Goal: Transaction & Acquisition: Purchase product/service

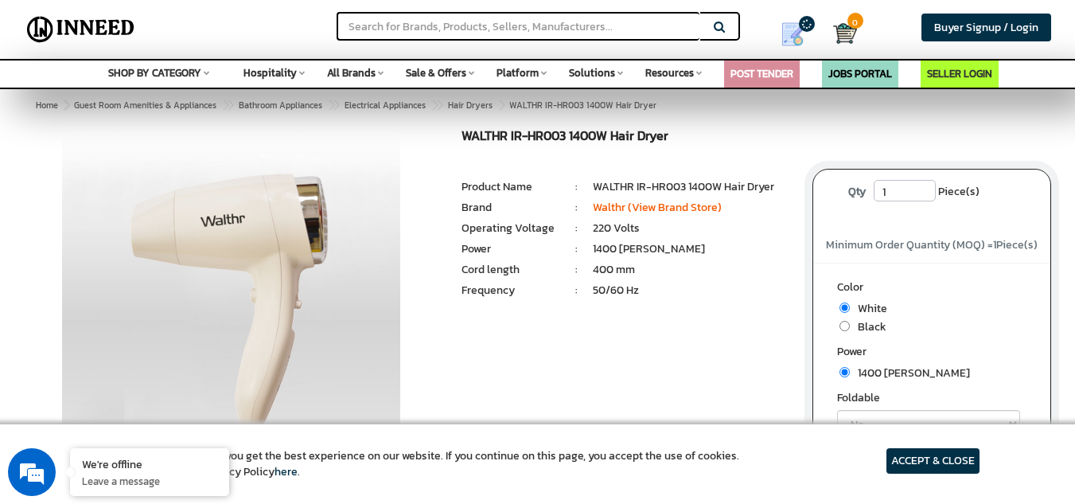
click at [853, 325] on span "Black" at bounding box center [868, 326] width 37 height 17
click at [844, 324] on input "radio" at bounding box center [845, 326] width 10 height 10
radio input "true"
click at [846, 325] on input "radio" at bounding box center [845, 326] width 10 height 10
click at [844, 325] on input "radio" at bounding box center [845, 326] width 10 height 10
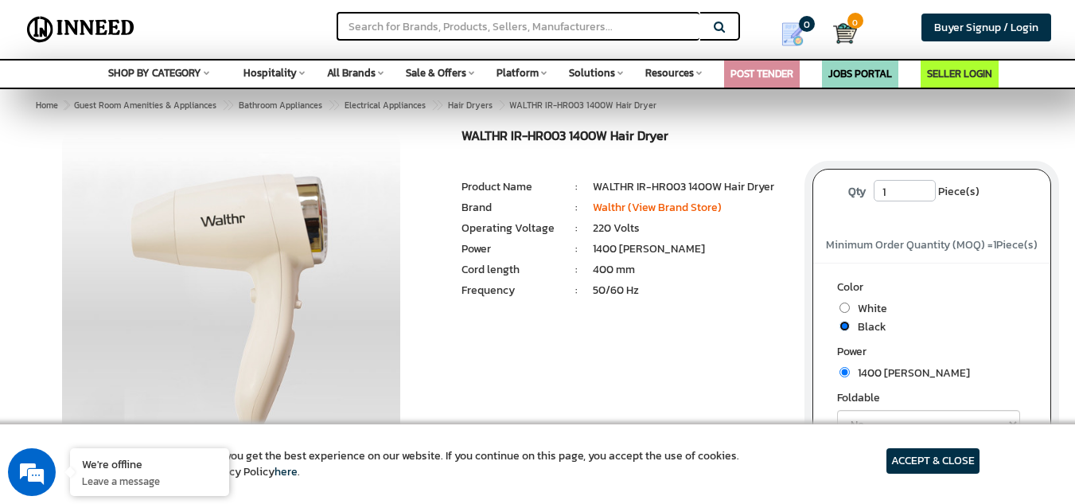
radio input "true"
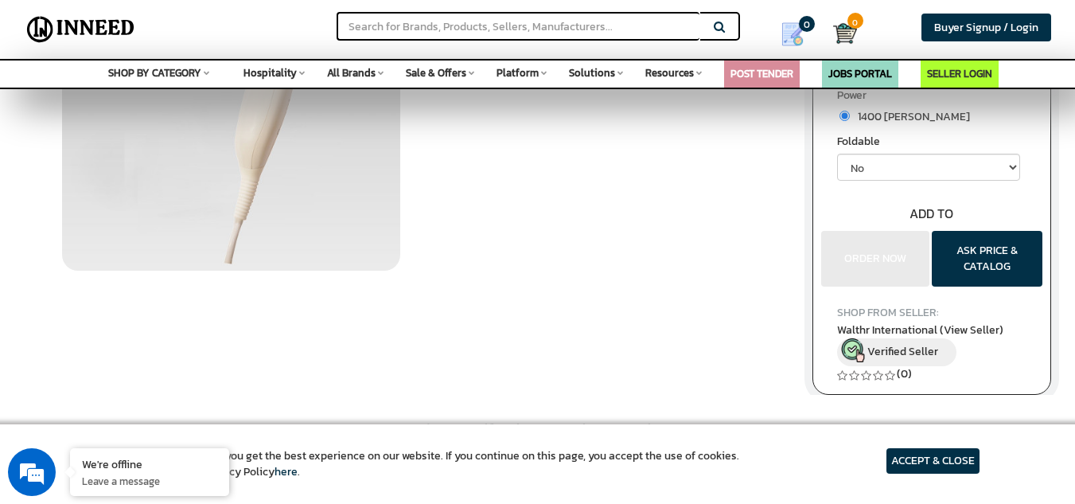
scroll to position [159, 0]
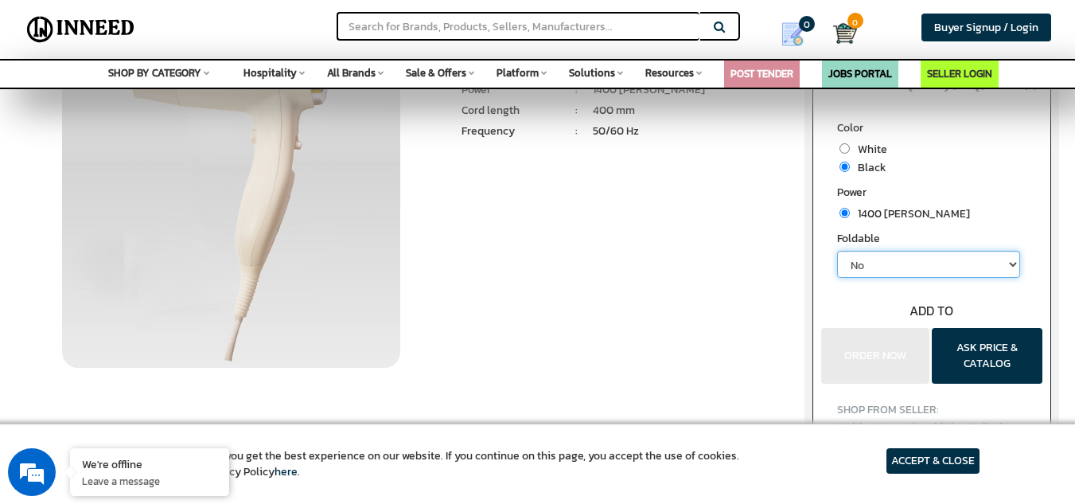
click at [984, 263] on select "No" at bounding box center [928, 264] width 183 height 27
click at [837, 251] on select "No" at bounding box center [928, 264] width 183 height 27
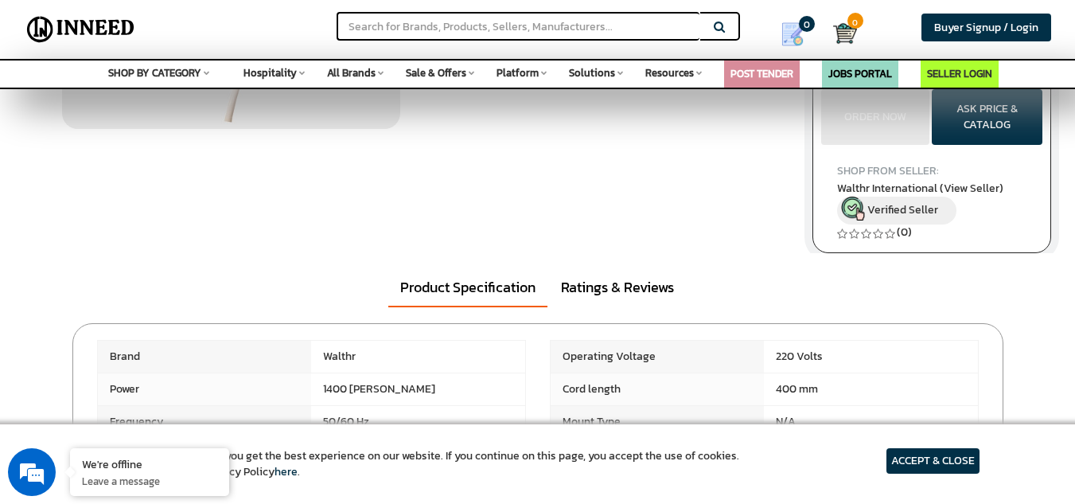
scroll to position [80, 0]
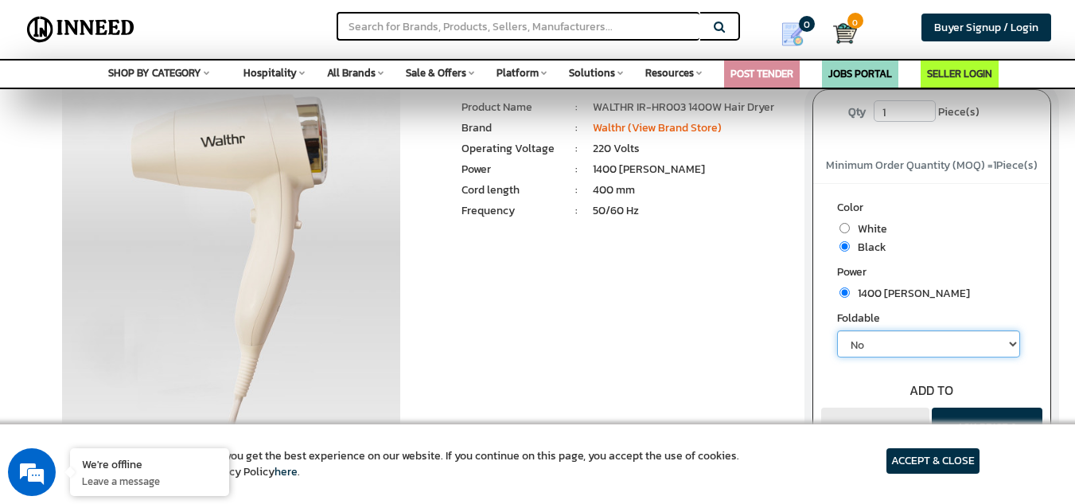
click at [894, 349] on select "No" at bounding box center [928, 343] width 183 height 27
click at [884, 335] on select "No" at bounding box center [928, 343] width 183 height 27
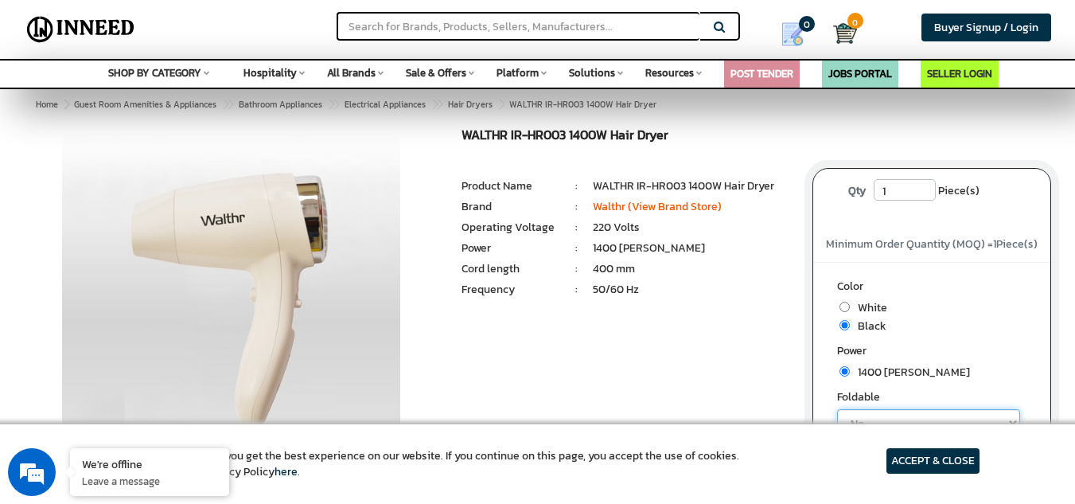
scroll to position [0, 0]
drag, startPoint x: 262, startPoint y: 210, endPoint x: 316, endPoint y: 259, distance: 72.7
click at [310, 257] on img at bounding box center [231, 328] width 338 height 398
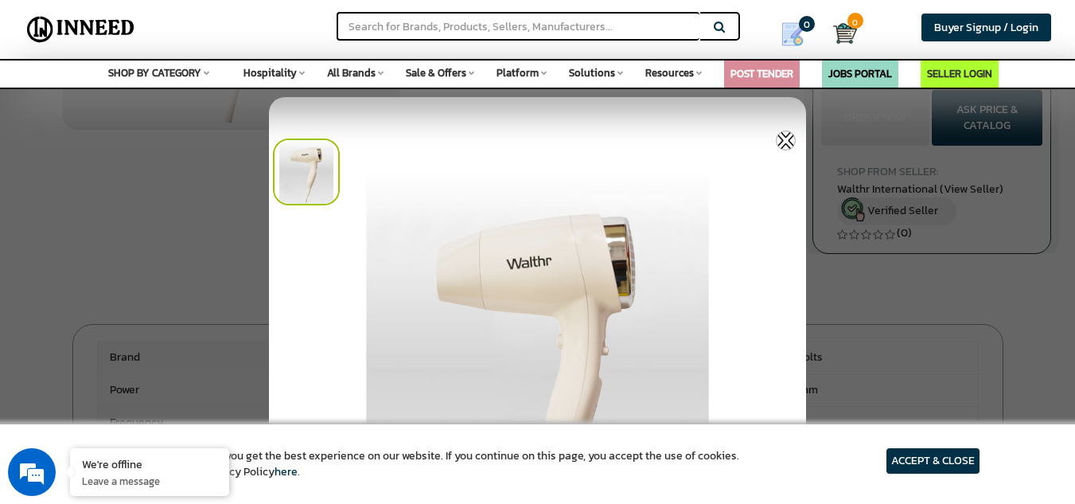
scroll to position [398, 0]
click at [333, 187] on img at bounding box center [306, 171] width 67 height 67
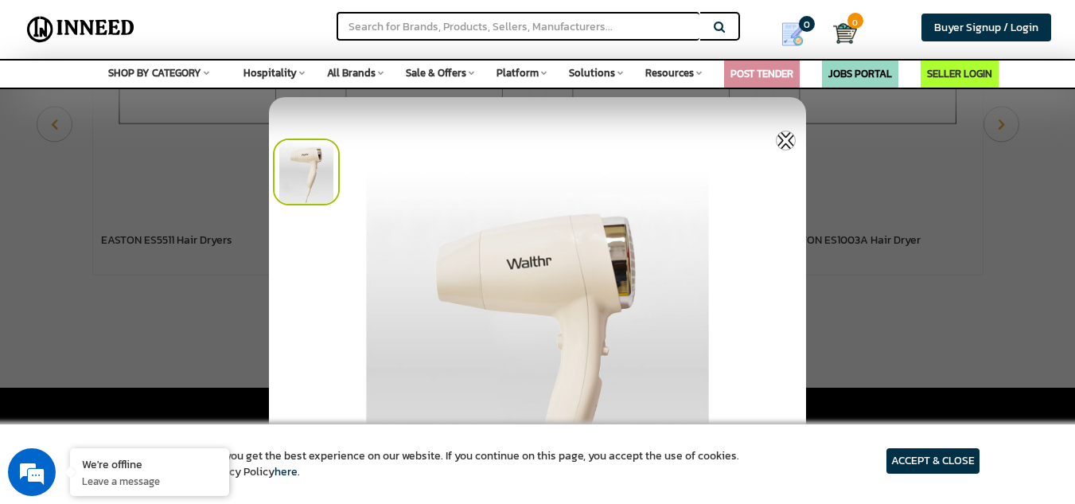
scroll to position [1035, 0]
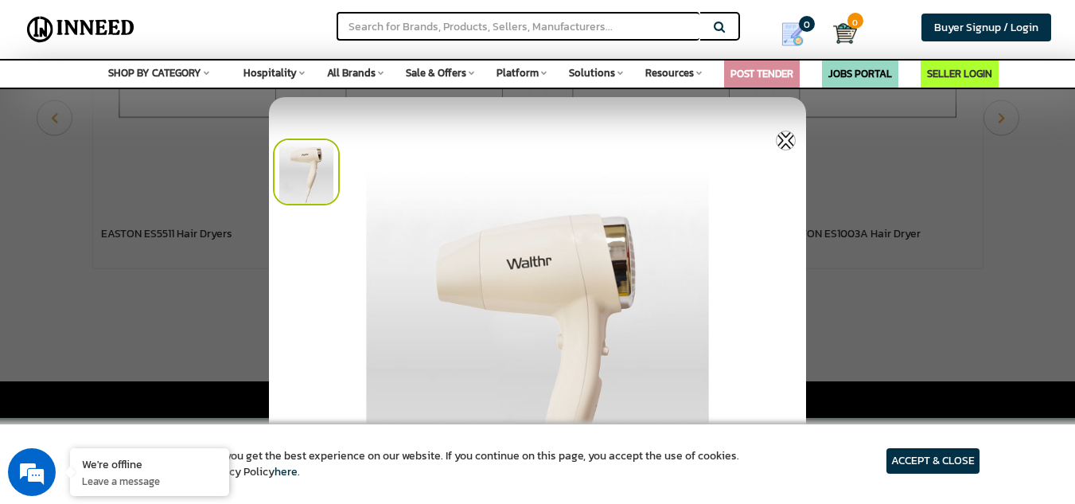
click at [929, 458] on article "ACCEPT & CLOSE" at bounding box center [933, 460] width 93 height 25
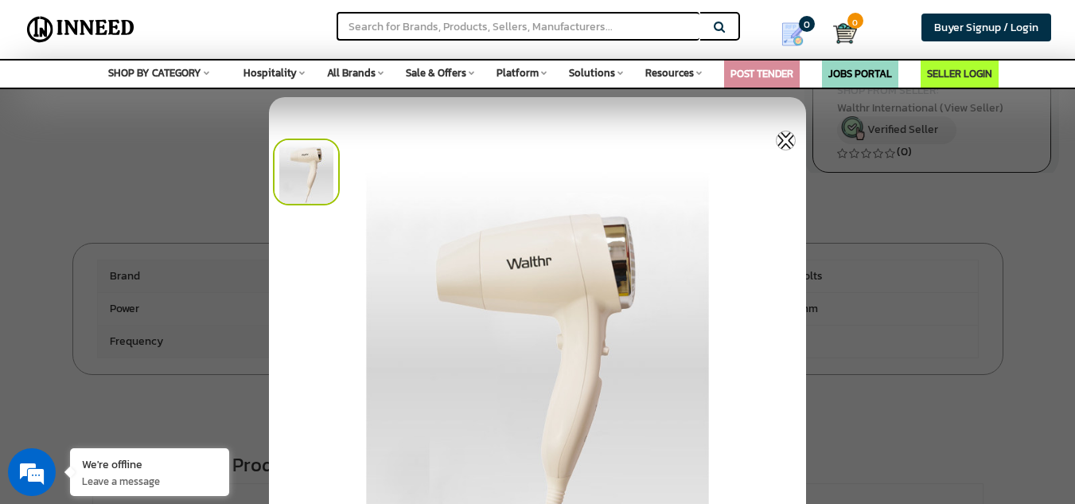
scroll to position [477, 0]
click at [781, 138] on img at bounding box center [786, 141] width 20 height 20
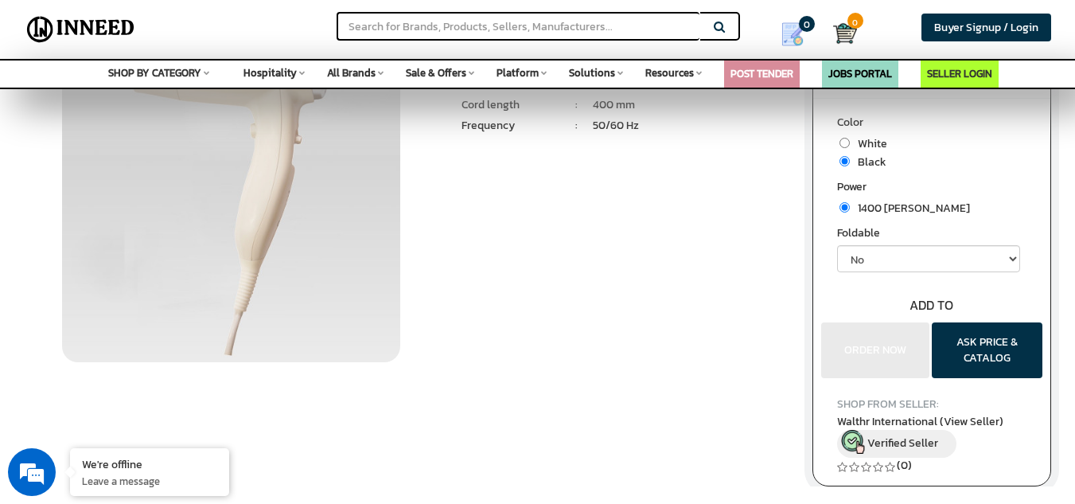
scroll to position [80, 0]
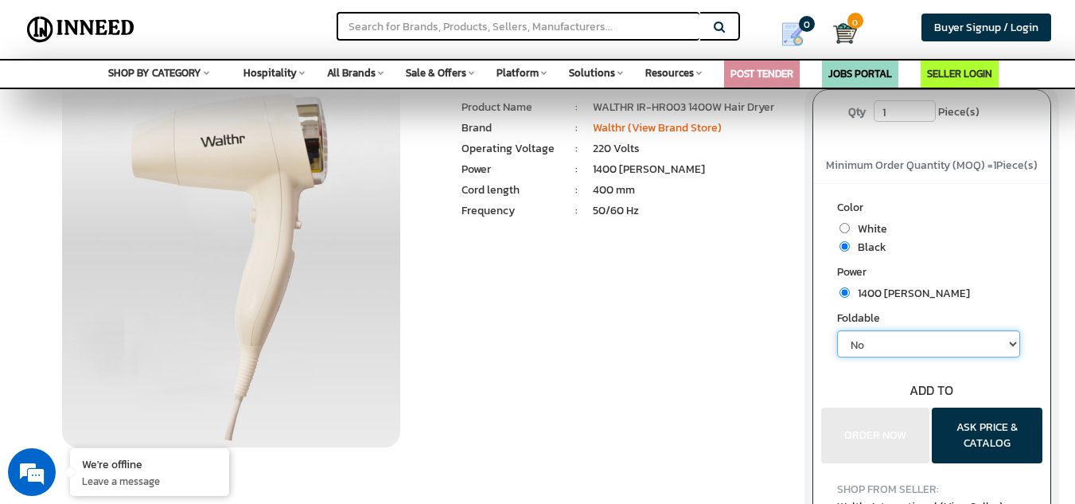
click at [899, 344] on select "No" at bounding box center [928, 343] width 183 height 27
drag, startPoint x: 898, startPoint y: 342, endPoint x: 888, endPoint y: 338, distance: 11.1
click at [896, 342] on select "No" at bounding box center [928, 343] width 183 height 27
click at [862, 230] on span "White" at bounding box center [868, 228] width 37 height 17
click at [837, 232] on li "White" at bounding box center [932, 229] width 190 height 18
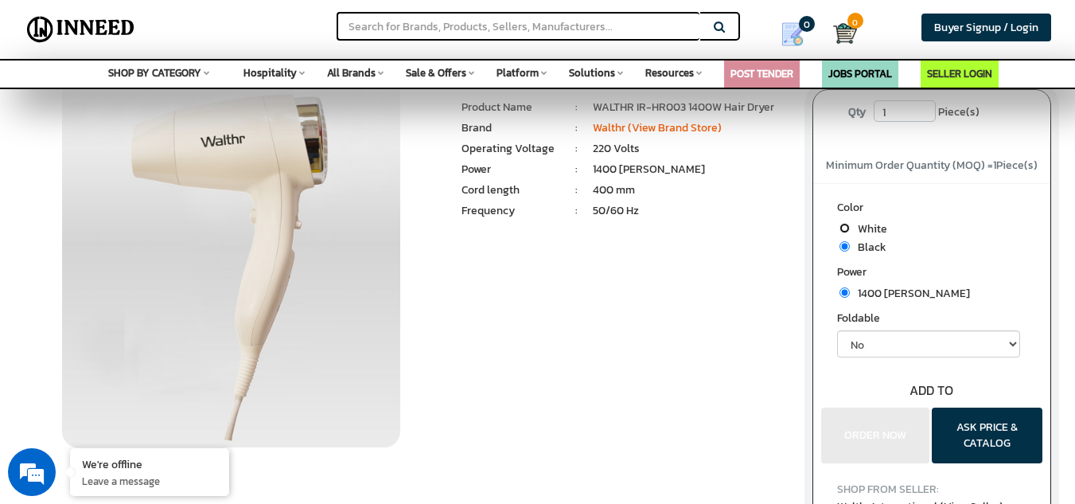
click at [849, 227] on input "radio" at bounding box center [845, 228] width 10 height 10
radio input "true"
click at [849, 243] on input "radio" at bounding box center [845, 246] width 10 height 10
radio input "true"
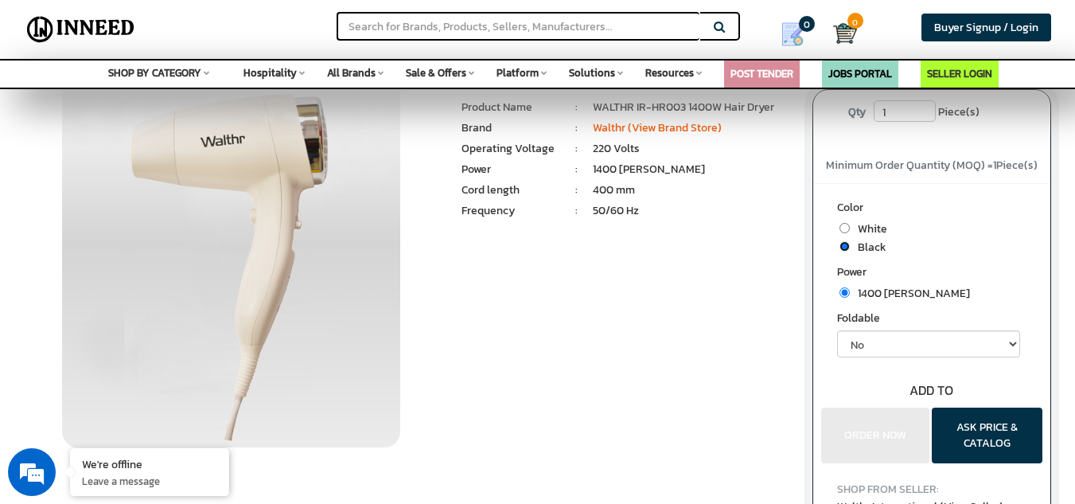
radio input "true"
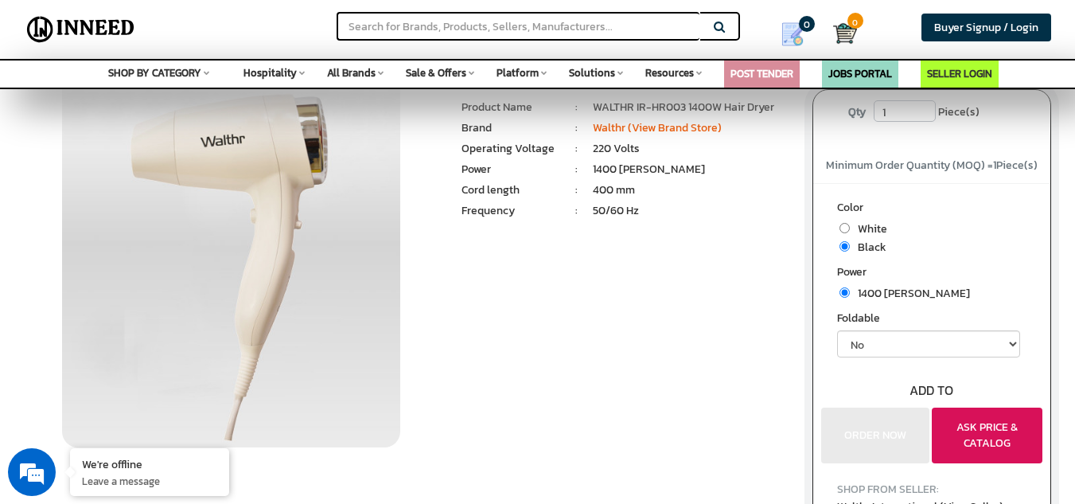
click at [951, 419] on button "ASK PRICE & CATALOG" at bounding box center [987, 435] width 111 height 56
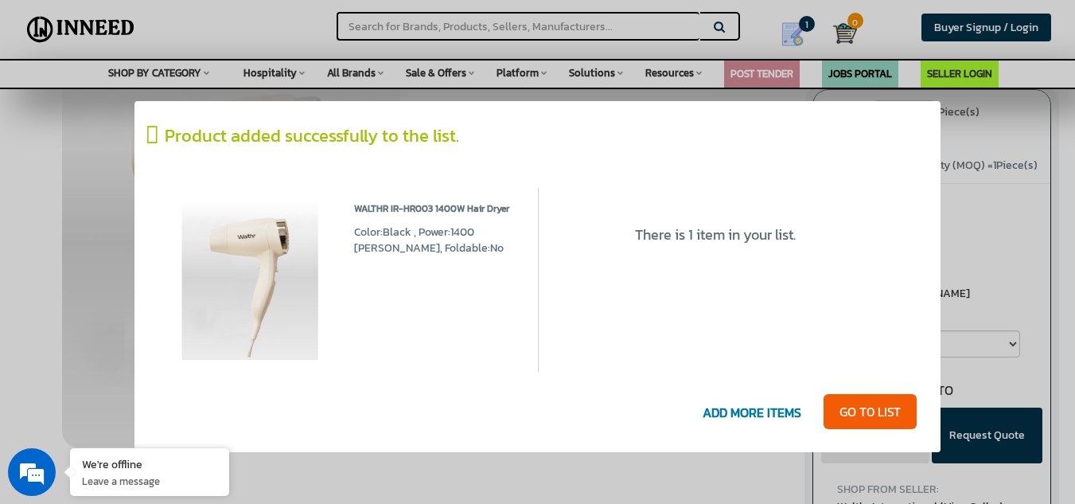
drag, startPoint x: 981, startPoint y: 265, endPoint x: 922, endPoint y: 263, distance: 58.9
click at [976, 264] on div at bounding box center [537, 252] width 1075 height 504
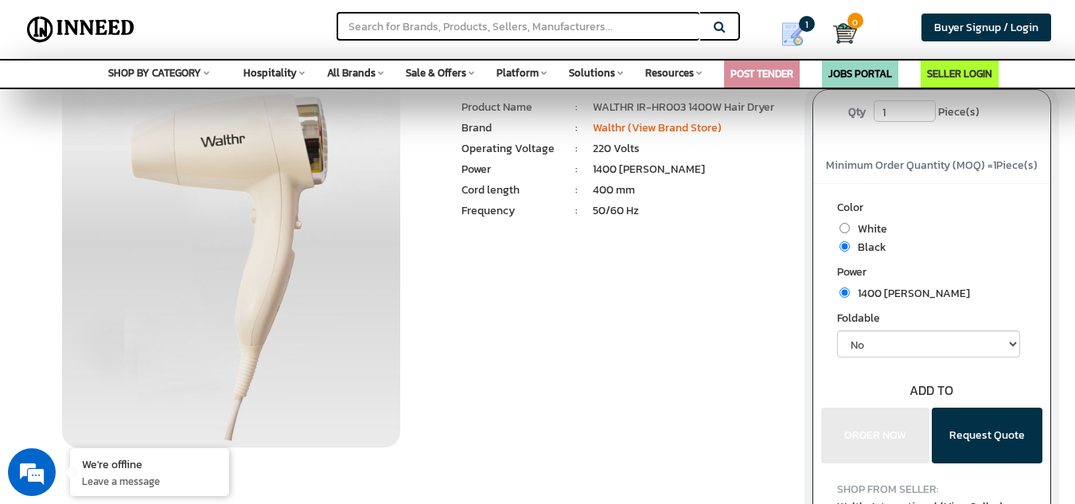
click at [961, 216] on label "Color" at bounding box center [932, 210] width 190 height 20
